Goal: Task Accomplishment & Management: Complete application form

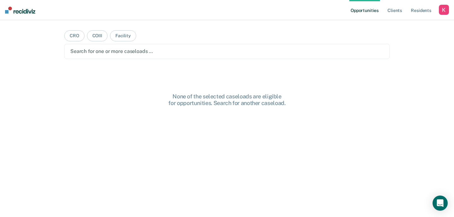
click at [440, 9] on div "button" at bounding box center [444, 10] width 10 height 10
click at [399, 27] on link "Profile" at bounding box center [418, 25] width 51 height 5
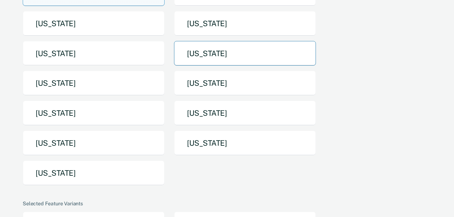
scroll to position [98, 0]
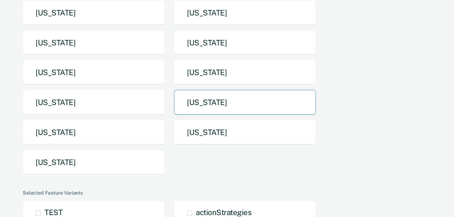
click at [230, 106] on button "[US_STATE]" at bounding box center [245, 102] width 142 height 25
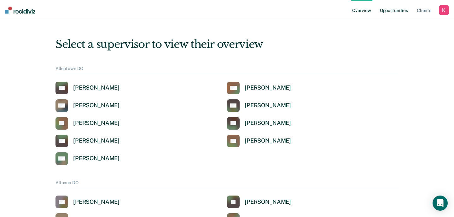
click at [396, 7] on link "Opportunities" at bounding box center [394, 10] width 31 height 20
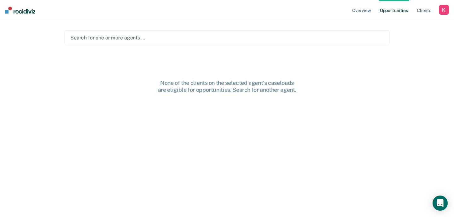
click at [164, 42] on div "Search for one or more agents …" at bounding box center [226, 37] width 325 height 15
click at [191, 37] on div at bounding box center [235, 37] width 234 height 7
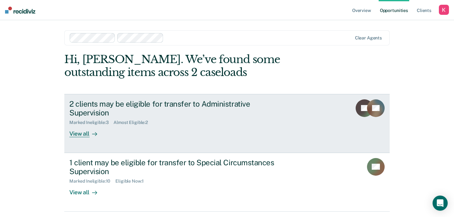
click at [173, 125] on div "2 clients may be eligible for transfer to Administrative Supervision Marked Ine…" at bounding box center [187, 118] width 236 height 38
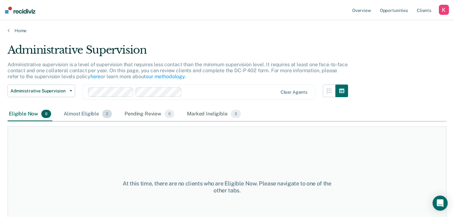
click at [90, 113] on div "Almost Eligible 2" at bounding box center [87, 114] width 51 height 14
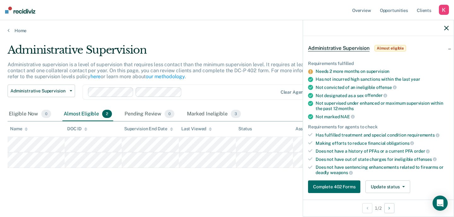
scroll to position [25, 0]
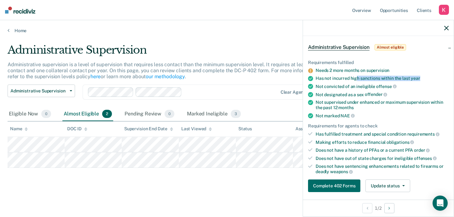
drag, startPoint x: 358, startPoint y: 79, endPoint x: 424, endPoint y: 79, distance: 66.2
click at [424, 79] on div "Has not incurred high sanctions within the last year" at bounding box center [382, 78] width 133 height 5
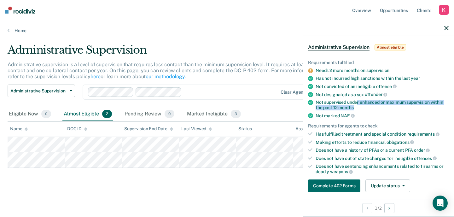
drag, startPoint x: 360, startPoint y: 108, endPoint x: 357, endPoint y: 101, distance: 7.6
click at [357, 100] on div "Not supervised under enhanced or maximum supervision within the past 12 months" at bounding box center [382, 105] width 133 height 11
click at [357, 101] on div "Not supervised under enhanced or maximum supervision within the past 12 months" at bounding box center [382, 105] width 133 height 11
drag, startPoint x: 324, startPoint y: 102, endPoint x: 355, endPoint y: 106, distance: 30.5
click at [355, 106] on div "Not supervised under enhanced or maximum supervision within the past 12 months" at bounding box center [382, 105] width 133 height 11
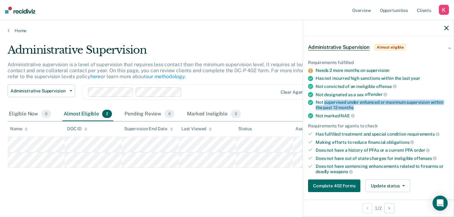
copy div "supervised under enhanced or maximum supervision within the past 12 months"
click at [403, 181] on button "Update status" at bounding box center [387, 185] width 44 height 13
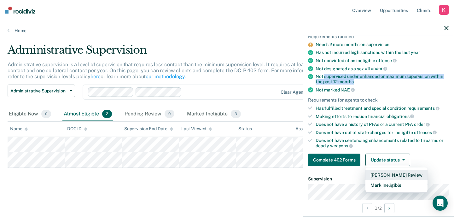
scroll to position [51, 0]
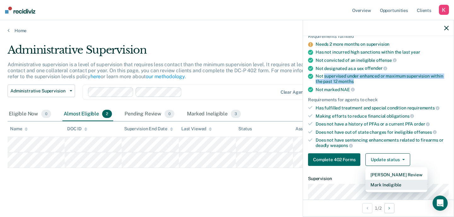
click at [422, 183] on button "Mark Ineligible" at bounding box center [396, 185] width 62 height 10
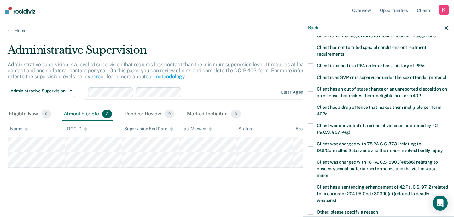
click at [313, 27] on button "Back" at bounding box center [313, 27] width 10 height 5
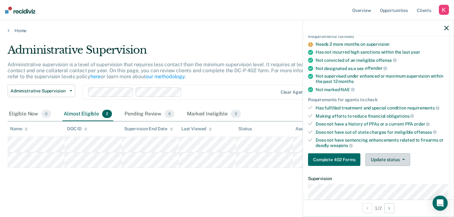
click at [387, 160] on button "Update status" at bounding box center [387, 159] width 44 height 13
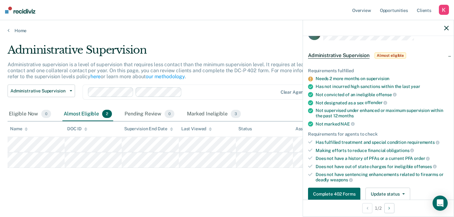
scroll to position [12, 0]
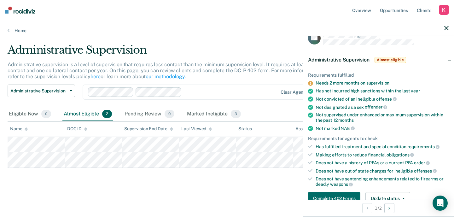
click at [448, 28] on icon "button" at bounding box center [446, 28] width 4 height 4
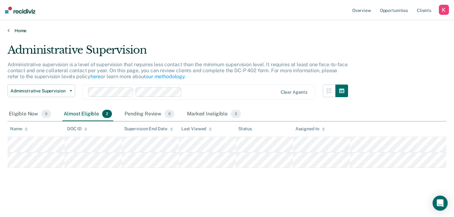
click at [19, 32] on link "Home" at bounding box center [227, 31] width 439 height 6
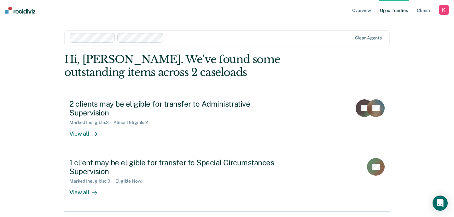
click at [177, 42] on div at bounding box center [211, 37] width 283 height 9
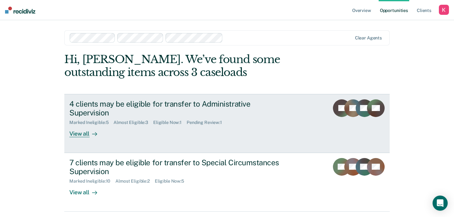
click at [162, 128] on link "4 clients may be eligible for transfer to Administrative Supervision Marked Ine…" at bounding box center [226, 123] width 325 height 59
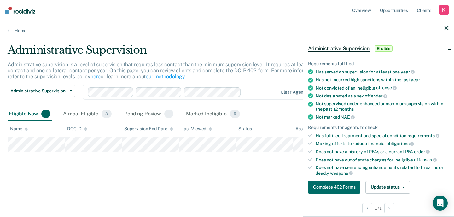
scroll to position [24, 0]
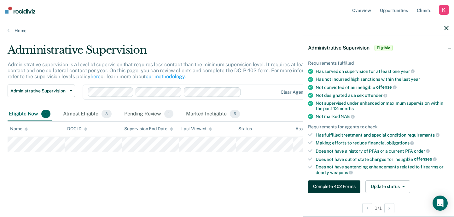
click at [346, 184] on button "Complete 402 Forms" at bounding box center [334, 186] width 52 height 13
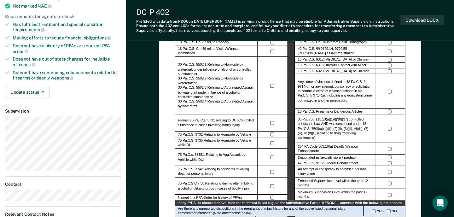
scroll to position [132, 0]
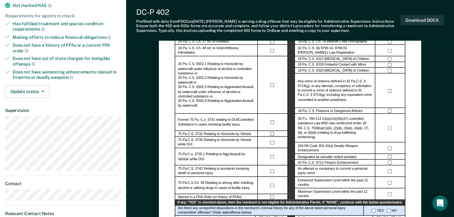
click at [325, 174] on label "An attempt or conspiracy to commit a personal injury crime" at bounding box center [335, 170] width 74 height 9
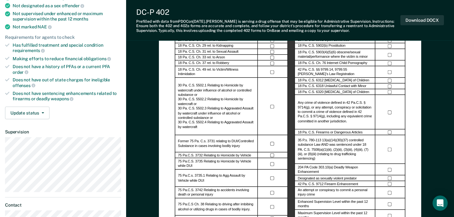
scroll to position [113, 0]
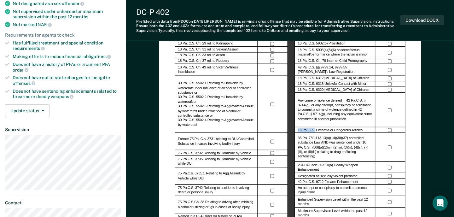
drag, startPoint x: 315, startPoint y: 128, endPoint x: 298, endPoint y: 128, distance: 16.4
click at [298, 128] on label "18 Pa. C.S. Firearms or Dangerous Articles" at bounding box center [330, 130] width 65 height 5
copy label "18 Pa. C.S."
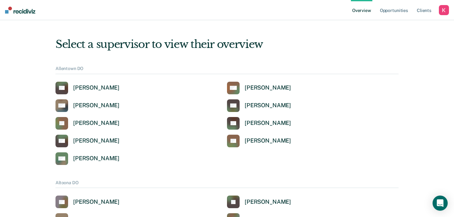
click at [444, 13] on div "button" at bounding box center [444, 10] width 10 height 10
click at [397, 27] on link "Profile" at bounding box center [418, 25] width 51 height 5
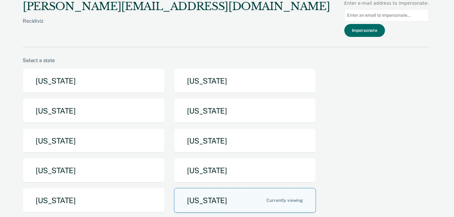
click at [220, 201] on button "[US_STATE]" at bounding box center [245, 200] width 142 height 25
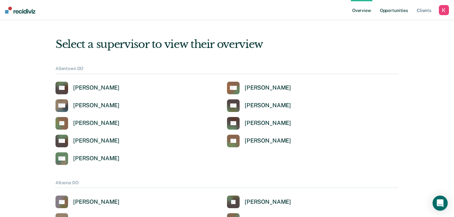
click at [391, 12] on link "Opportunities" at bounding box center [394, 10] width 31 height 20
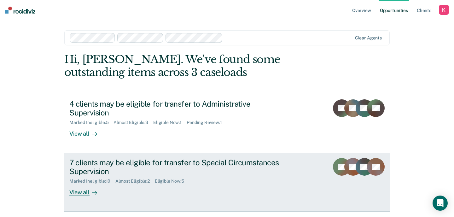
click at [196, 184] on div "7 clients may be eligible for transfer to Special Circumstances Supervision Mar…" at bounding box center [187, 177] width 236 height 38
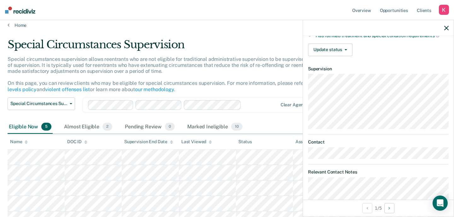
scroll to position [31, 0]
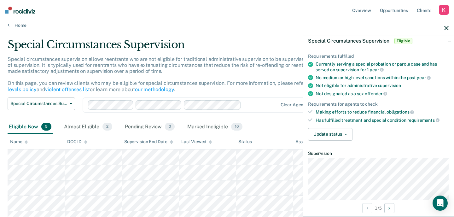
click at [446, 30] on icon "button" at bounding box center [446, 28] width 4 height 4
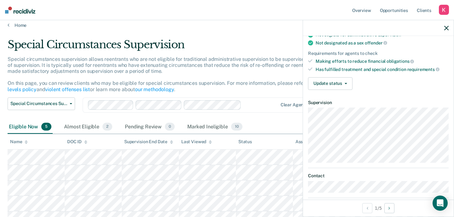
scroll to position [0, 0]
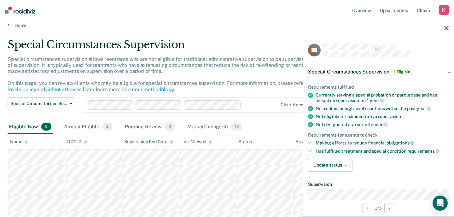
click at [447, 25] on button "button" at bounding box center [446, 27] width 4 height 5
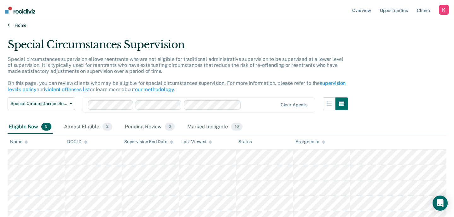
click at [20, 26] on link "Home" at bounding box center [227, 25] width 439 height 6
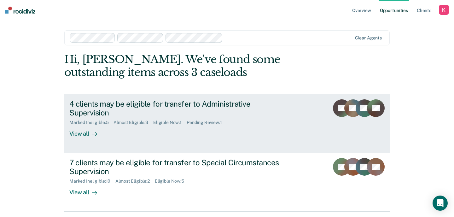
click at [108, 120] on div "Marked Ineligible : 5" at bounding box center [91, 122] width 44 height 5
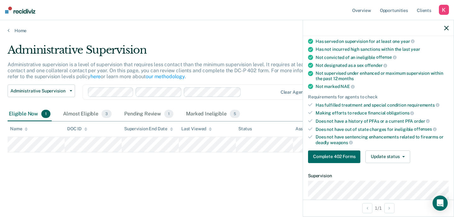
scroll to position [103, 0]
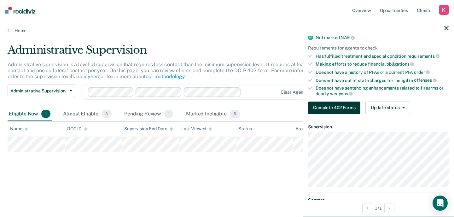
click at [340, 105] on button "Complete 402 Forms" at bounding box center [334, 108] width 52 height 13
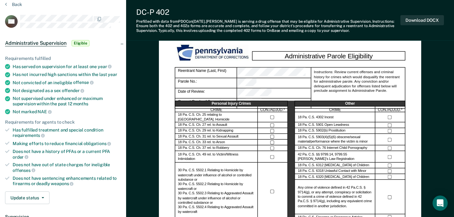
scroll to position [26, 0]
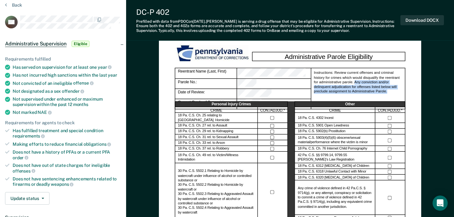
drag, startPoint x: 355, startPoint y: 83, endPoint x: 392, endPoint y: 92, distance: 38.8
click at [392, 92] on div "Instructions: Review current offenses and criminal history for crimes which wou…" at bounding box center [358, 88] width 95 height 41
click at [351, 87] on div "Instructions: Review current offenses and criminal history for crimes which wou…" at bounding box center [358, 88] width 95 height 41
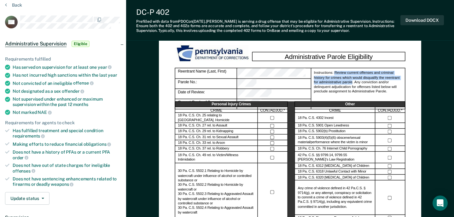
drag, startPoint x: 335, startPoint y: 73, endPoint x: 352, endPoint y: 81, distance: 19.2
click at [352, 81] on div "Instructions: Review current offenses and criminal history for crimes which wou…" at bounding box center [358, 88] width 95 height 41
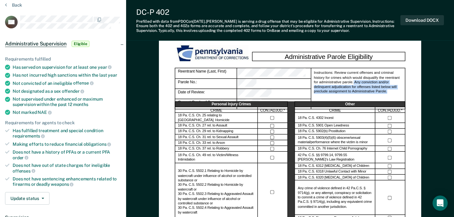
drag, startPoint x: 353, startPoint y: 81, endPoint x: 387, endPoint y: 92, distance: 36.0
click at [387, 92] on div "Instructions: Review current offenses and criminal history for crimes which wou…" at bounding box center [358, 88] width 95 height 41
copy div "Any conviction and/or delinquent adjudication for offenses listed below will pr…"
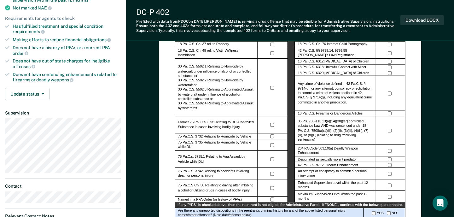
scroll to position [131, 0]
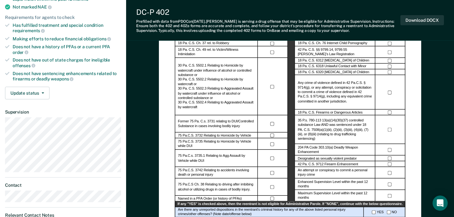
click at [224, 122] on label "Former 75 Pa. C.s. 3731 relating to DUI/Controlled Substance in cases involving…" at bounding box center [216, 123] width 77 height 9
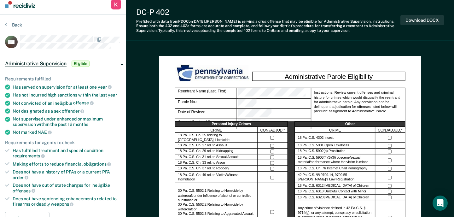
scroll to position [7, 0]
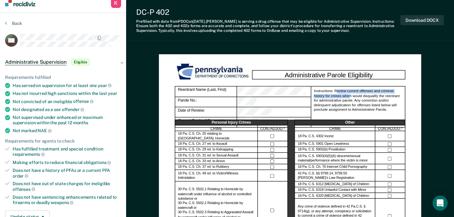
drag, startPoint x: 336, startPoint y: 91, endPoint x: 350, endPoint y: 97, distance: 15.3
click at [350, 97] on div "Instructions: Review current offenses and criminal history for crimes which wou…" at bounding box center [358, 106] width 95 height 41
click at [354, 102] on div "Instructions: Review current offenses and criminal history for crimes which wou…" at bounding box center [358, 106] width 95 height 41
drag, startPoint x: 334, startPoint y: 92, endPoint x: 339, endPoint y: 97, distance: 6.7
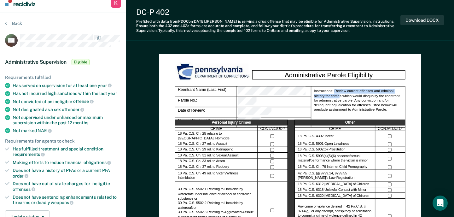
click at [339, 97] on div "Instructions: Review current offenses and criminal history for crimes which wou…" at bounding box center [358, 106] width 95 height 41
click at [340, 101] on div "Instructions: Review current offenses and criminal history for crimes which wou…" at bounding box center [358, 106] width 95 height 41
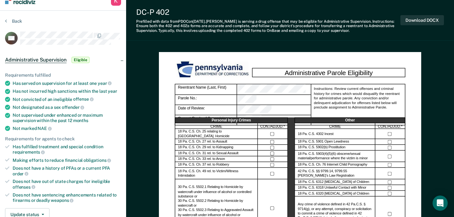
scroll to position [10, 0]
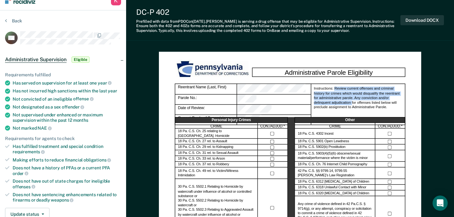
drag, startPoint x: 335, startPoint y: 89, endPoint x: 352, endPoint y: 102, distance: 21.7
click at [352, 103] on div "Instructions: Review current offenses and criminal history for crimes which wou…" at bounding box center [358, 104] width 95 height 41
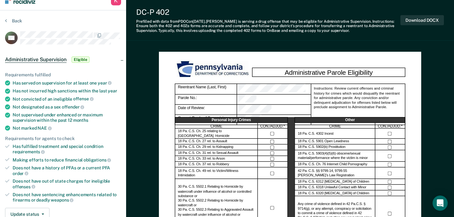
click at [357, 112] on div "Instructions: Review current offenses and criminal history for crimes which wou…" at bounding box center [358, 104] width 95 height 41
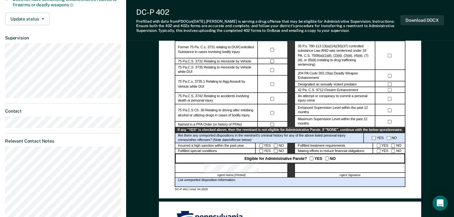
scroll to position [206, 0]
